Goal: Information Seeking & Learning: Learn about a topic

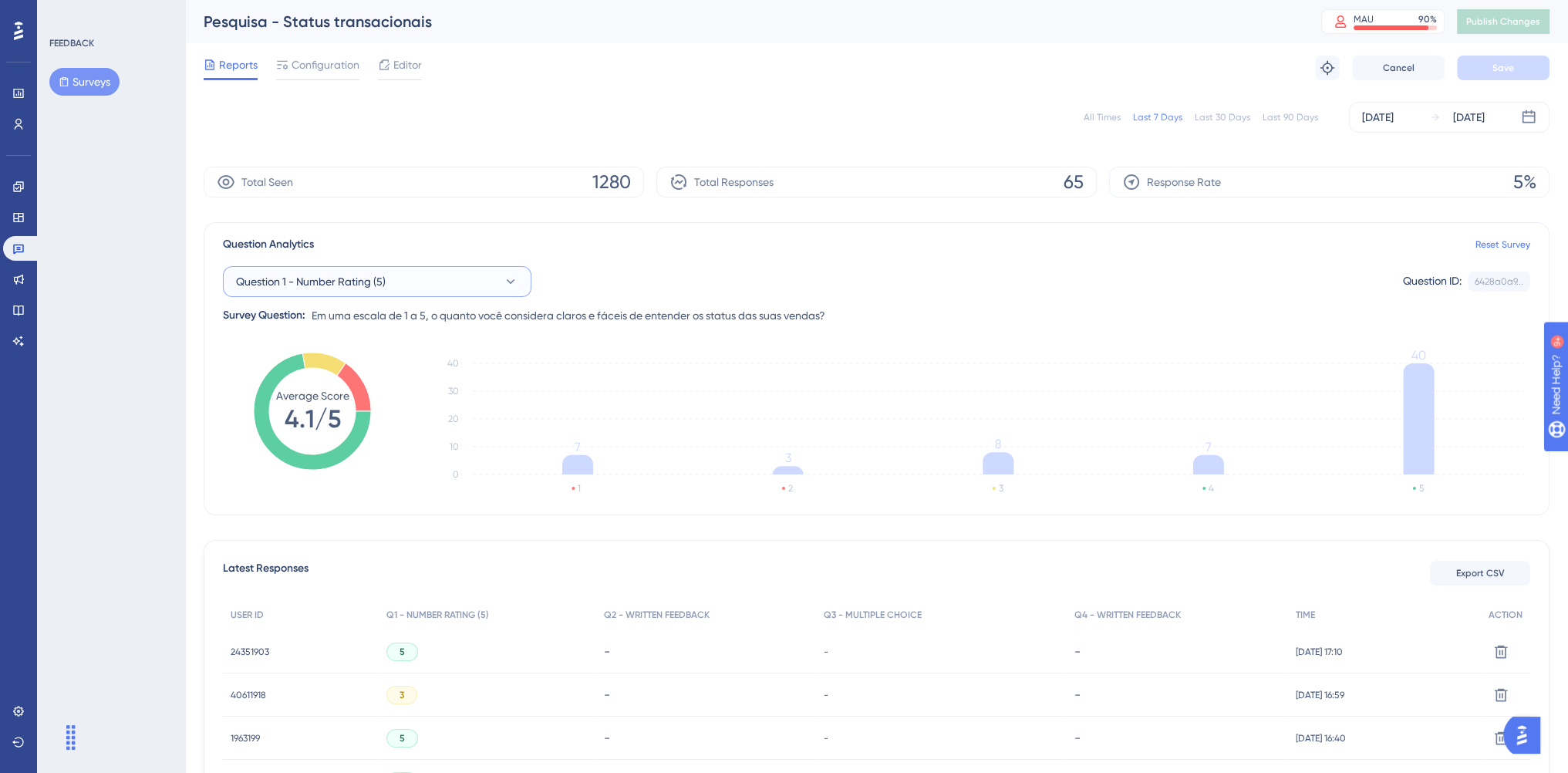
click at [347, 296] on button "Question 1 - Number Rating (5)" at bounding box center [377, 281] width 308 height 31
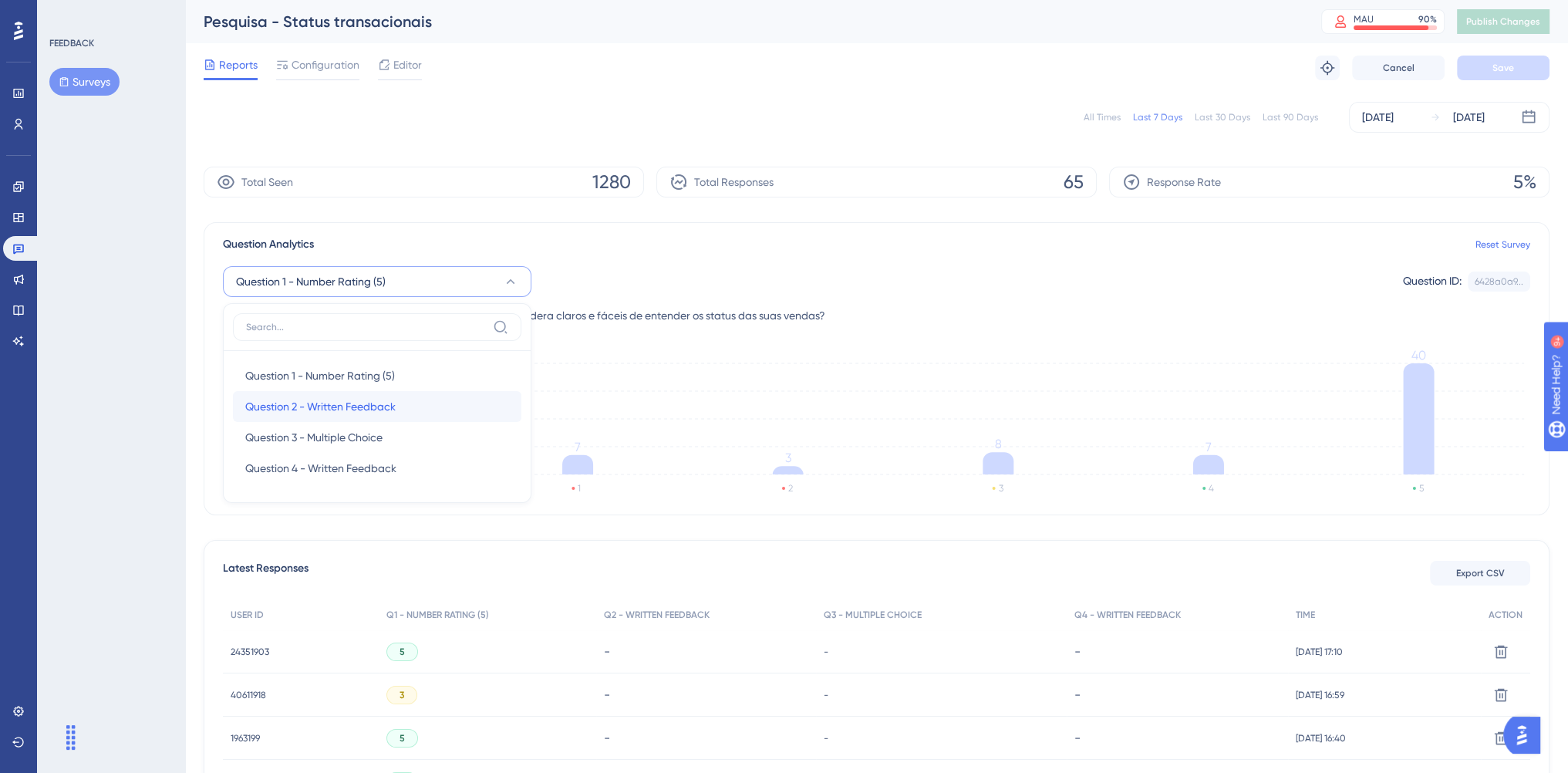
click at [329, 411] on span "Question 2 - Written Feedback" at bounding box center [320, 406] width 151 height 18
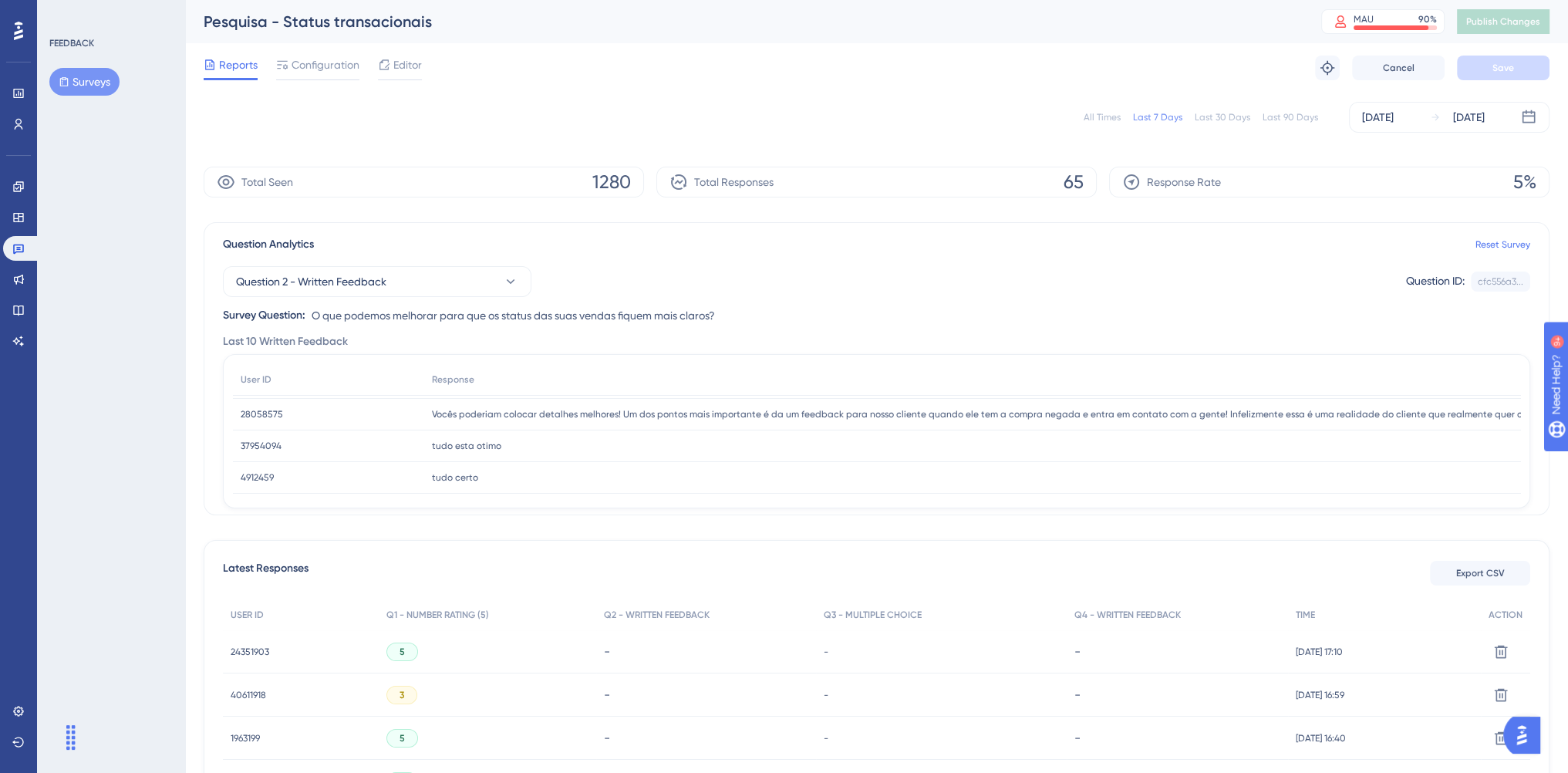
scroll to position [77, 0]
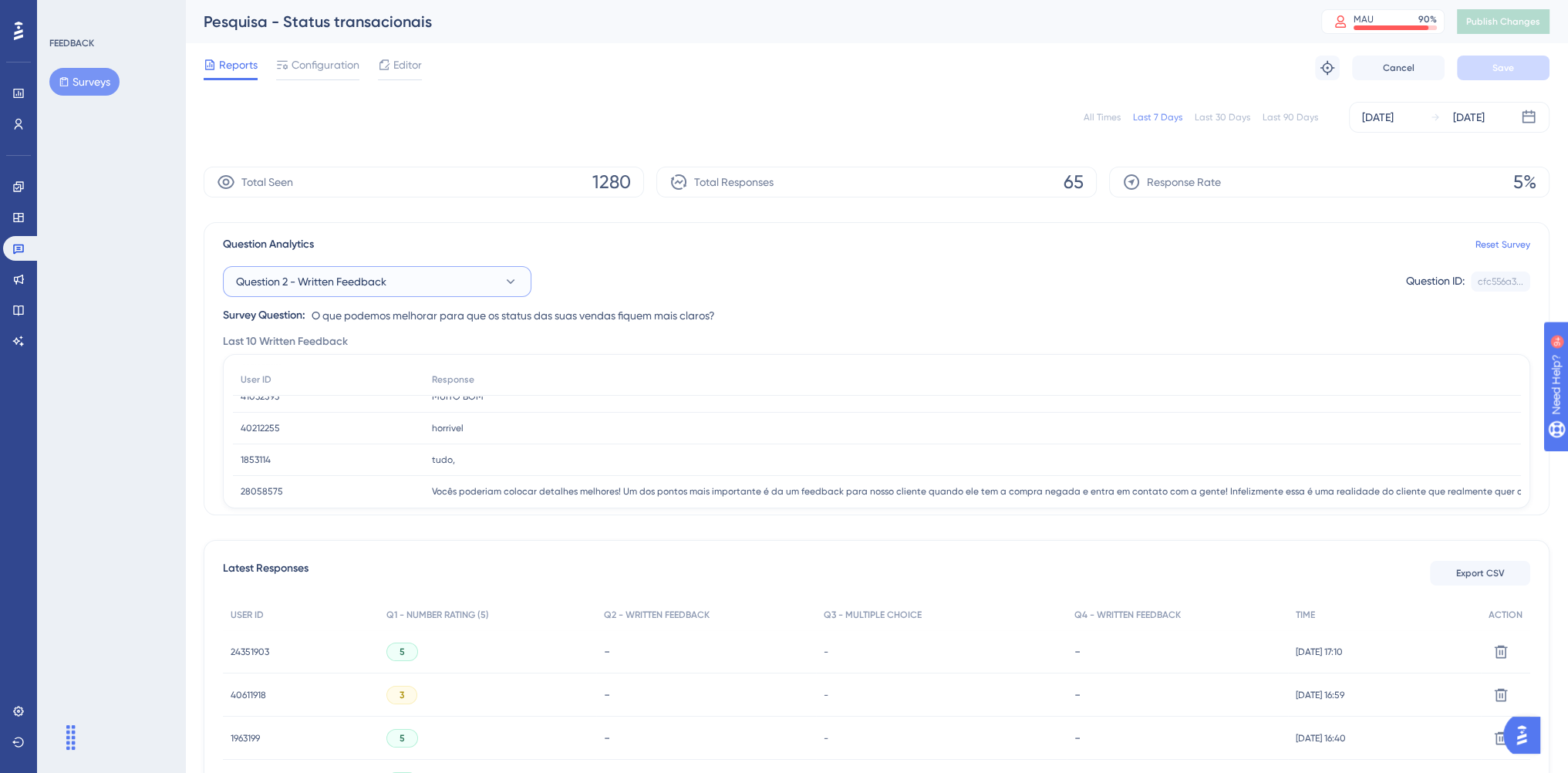
click at [453, 292] on button "Question 2 - Written Feedback" at bounding box center [377, 281] width 308 height 31
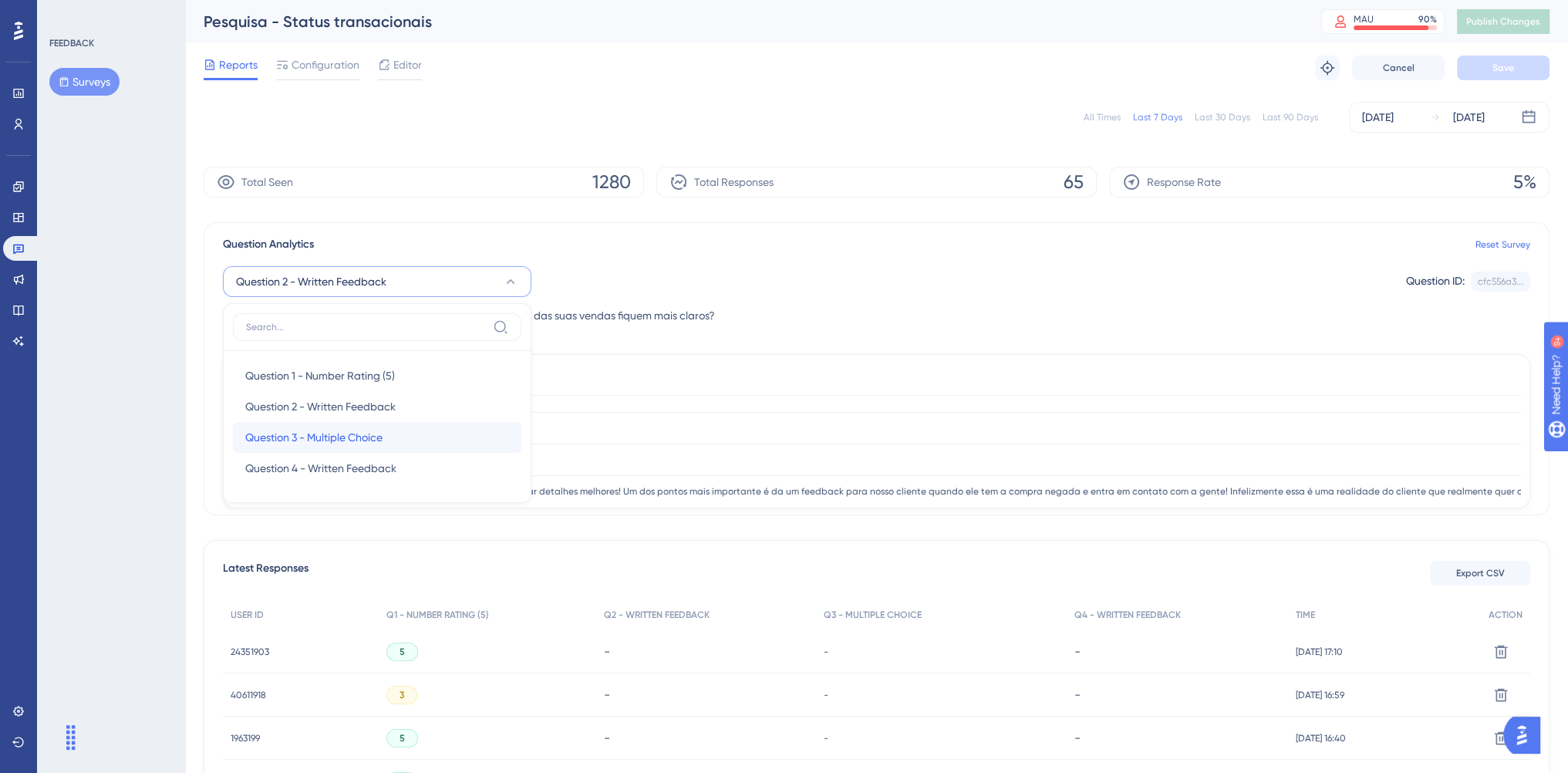
click at [405, 443] on div "Question 3 - Multiple Choice Question 3 - Multiple Choice" at bounding box center [376, 437] width 264 height 31
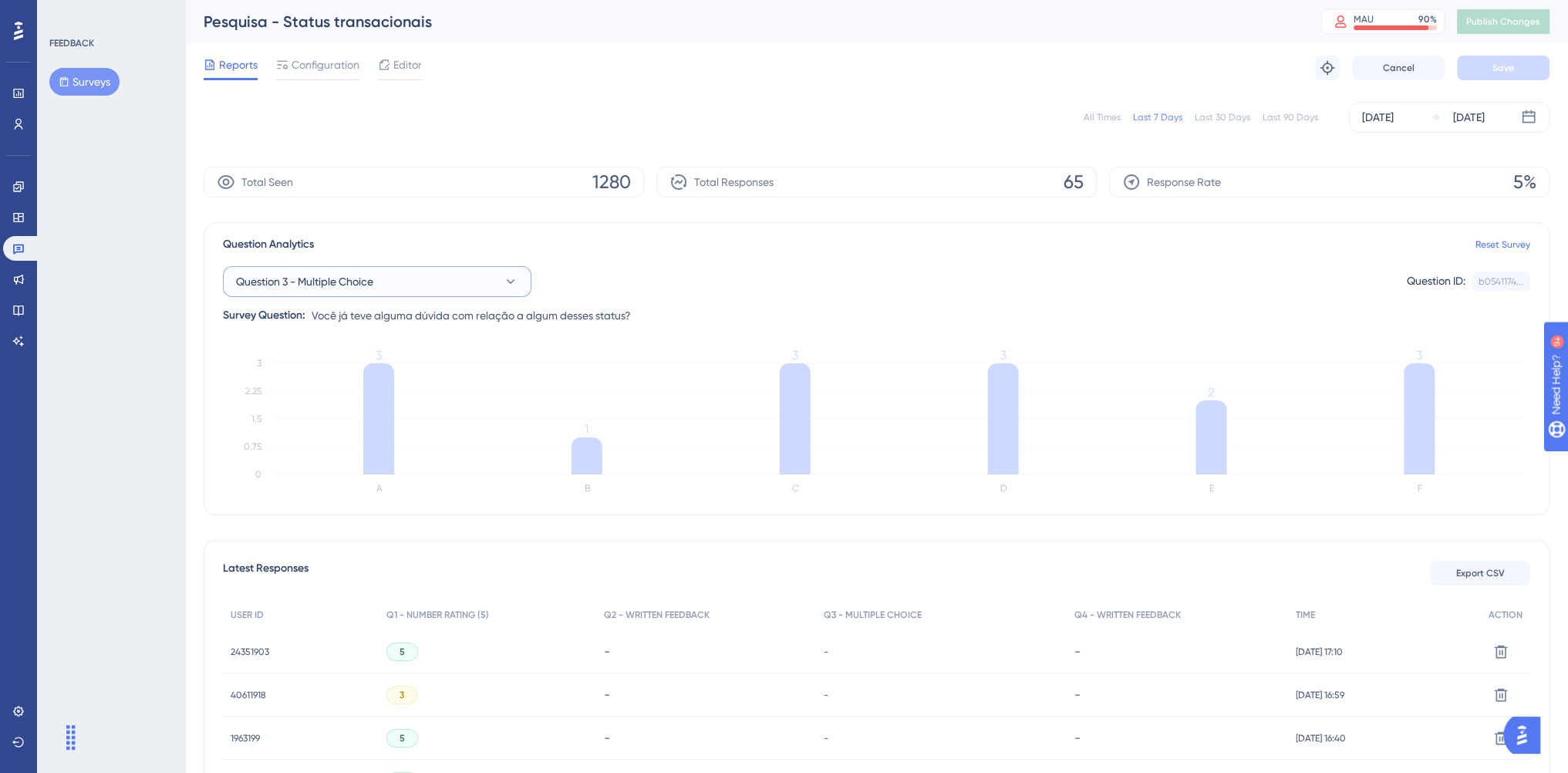
click at [413, 294] on button "Question 3 - Multiple Choice" at bounding box center [377, 281] width 308 height 31
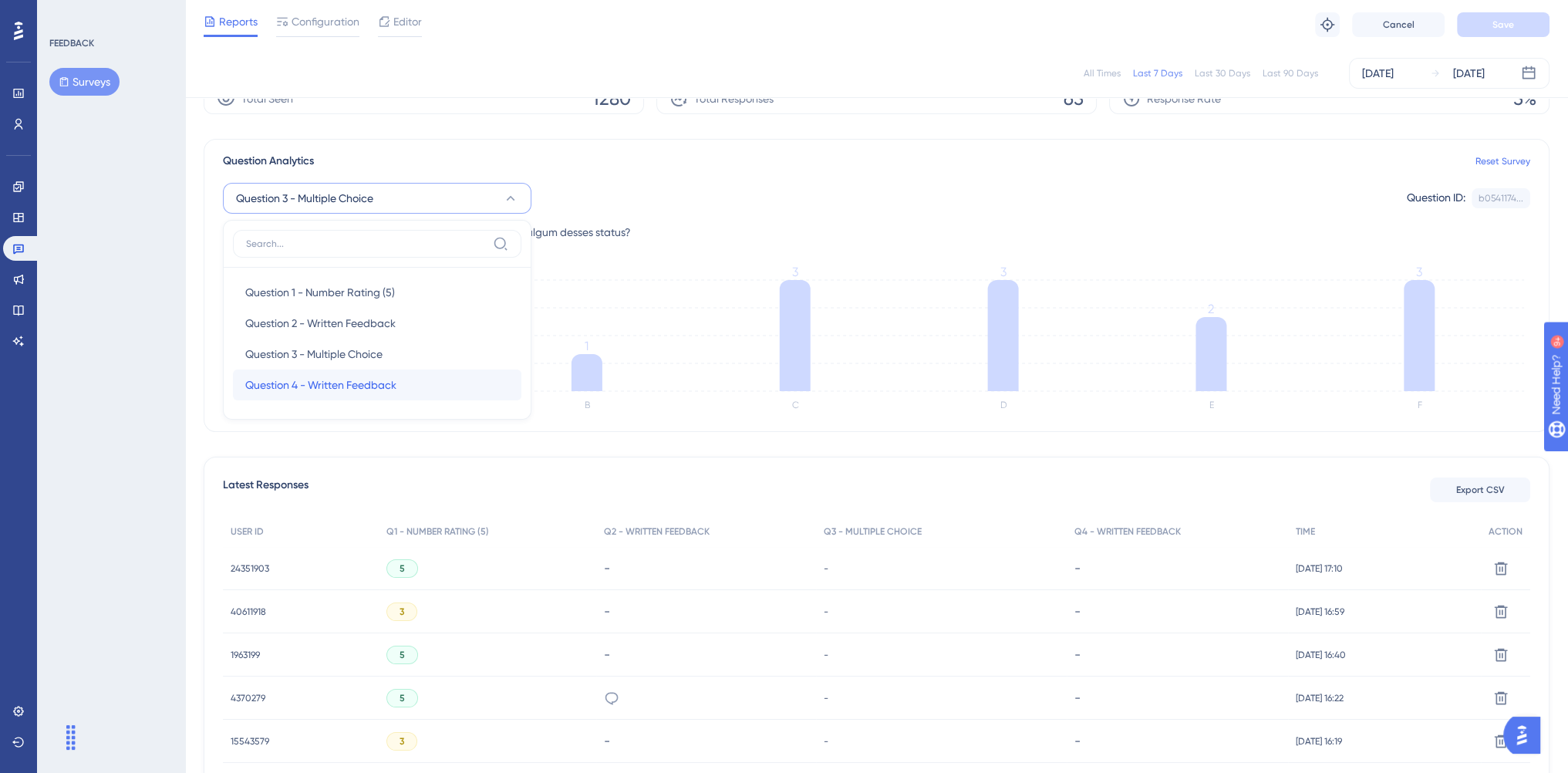
click at [401, 376] on div "Question 4 - Written Feedback Question 4 - Written Feedback" at bounding box center [376, 385] width 264 height 31
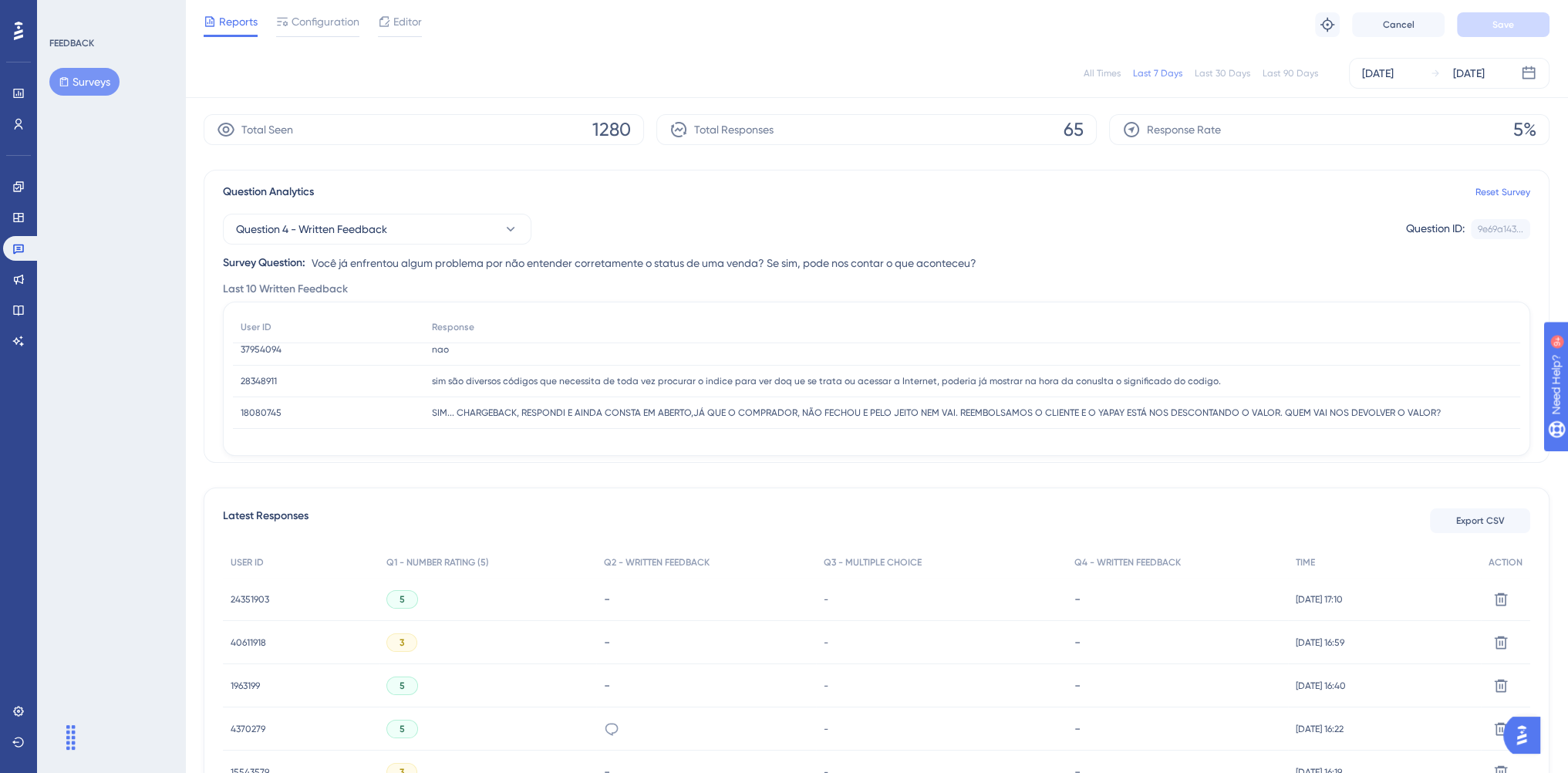
scroll to position [0, 0]
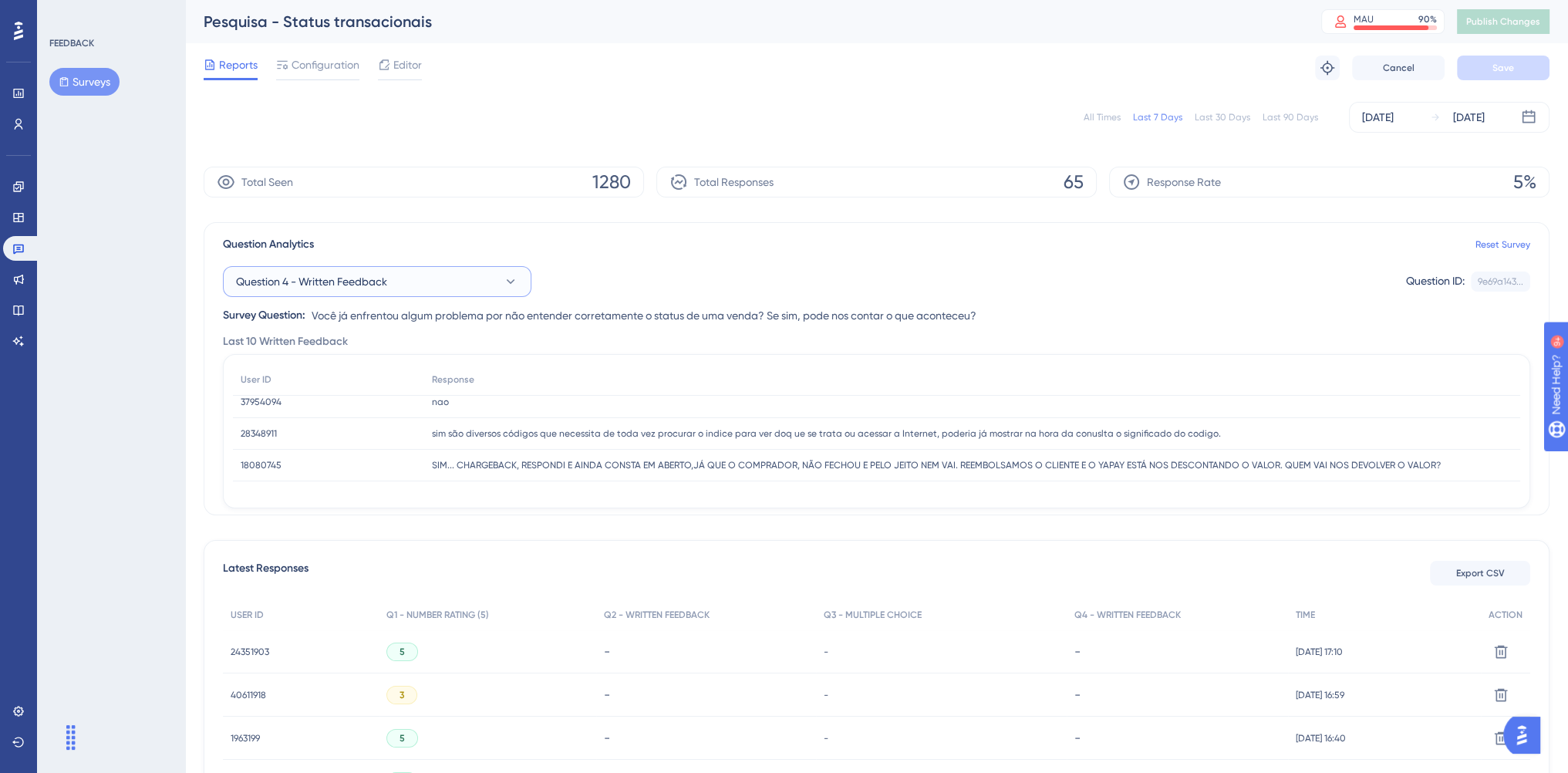
click at [495, 282] on button "Question 4 - Written Feedback" at bounding box center [377, 281] width 308 height 31
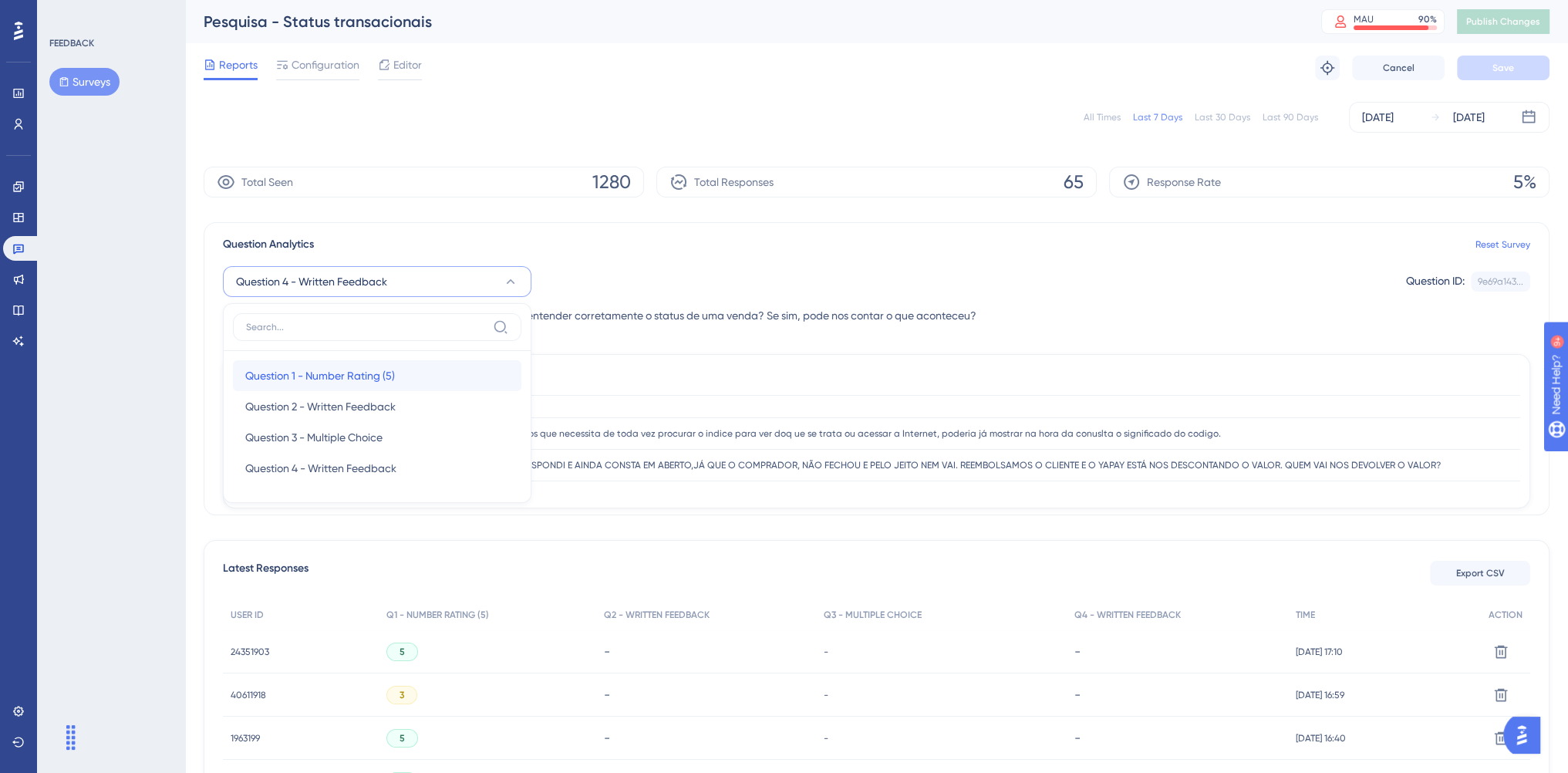
click at [455, 363] on div "Question 1 - Number Rating (5) Question 1 - Number Rating (5)" at bounding box center [376, 375] width 264 height 31
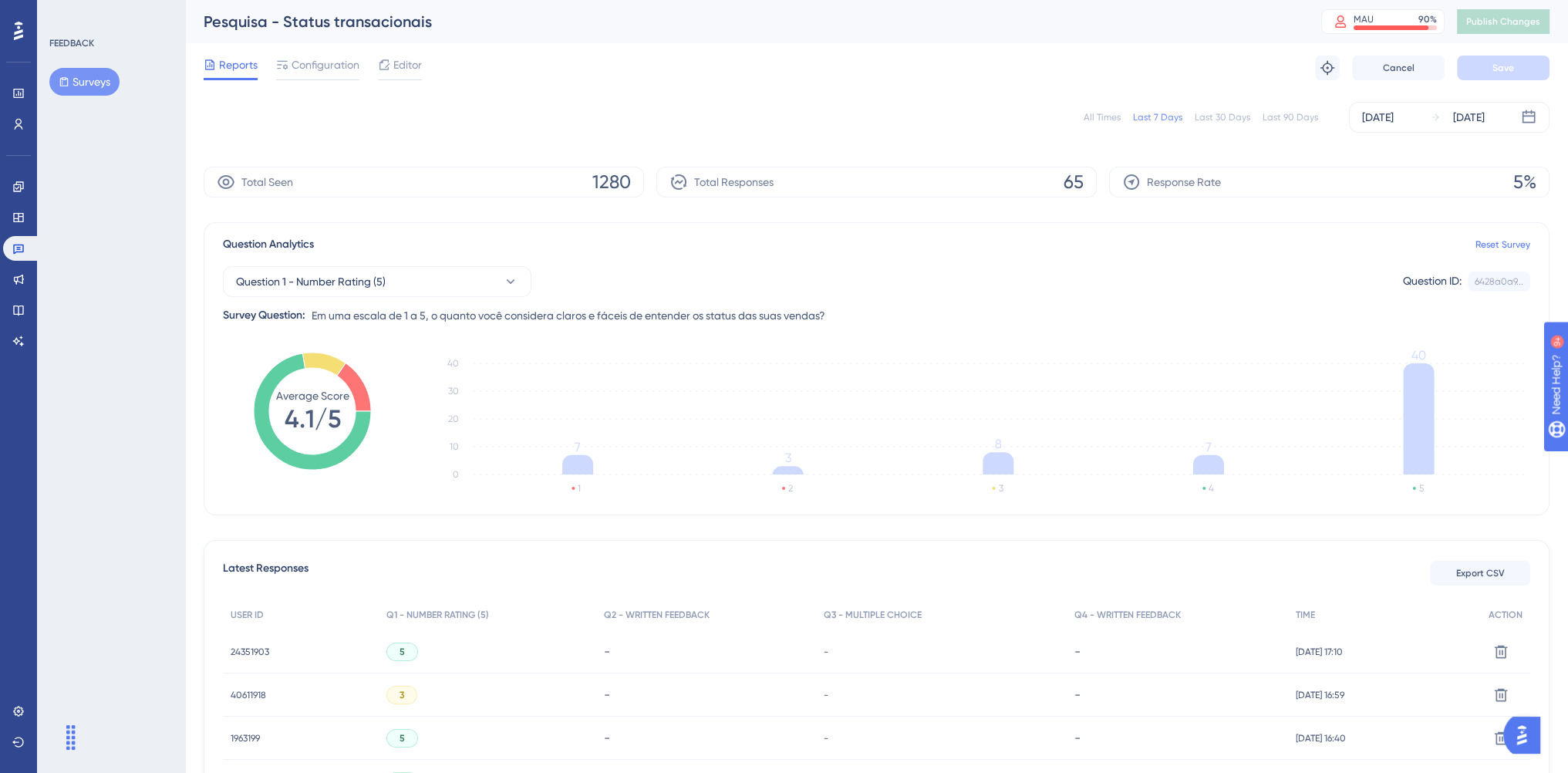
click at [358, 386] on icon at bounding box center [354, 386] width 34 height 48
click at [411, 136] on div "All Times Last 7 Days Last 30 Days Last 90 Days Aug 06 2025 Aug 11 2025" at bounding box center [876, 117] width 1346 height 49
click at [545, 120] on div "All Times Last 7 Days Last 30 Days Last 90 Days Aug 06 2025 Aug 11 2025" at bounding box center [876, 117] width 1346 height 31
click at [704, 122] on div "All Times Last 7 Days Last 30 Days Last 90 Days Aug 06 2025 Aug 11 2025" at bounding box center [876, 117] width 1346 height 31
click at [149, 228] on div "FEEDBACK Surveys" at bounding box center [111, 386] width 148 height 773
